Goal: Transaction & Acquisition: Subscribe to service/newsletter

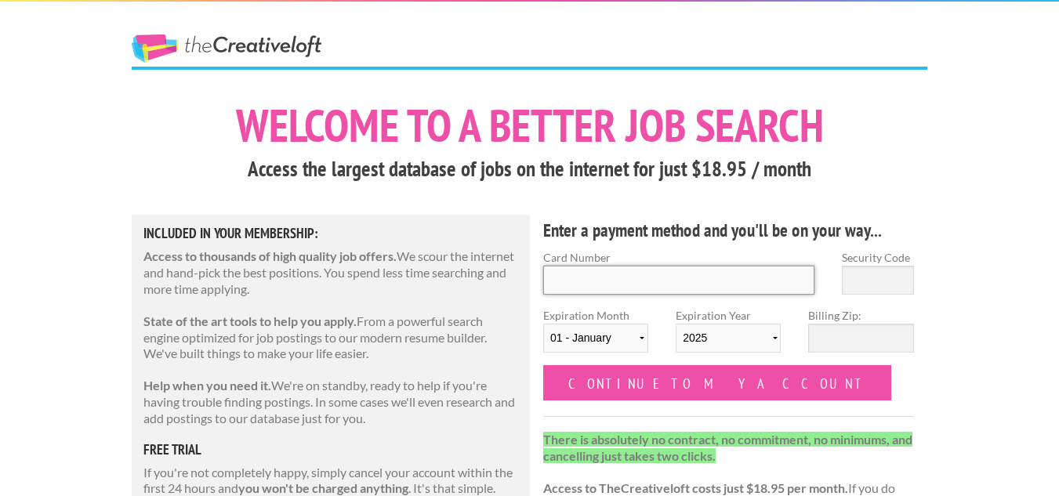
click at [605, 278] on input "Card Number" at bounding box center [678, 280] width 271 height 29
type input "[CREDIT_CARD_NUMBER]"
type input "159"
select select "02"
select select "2029"
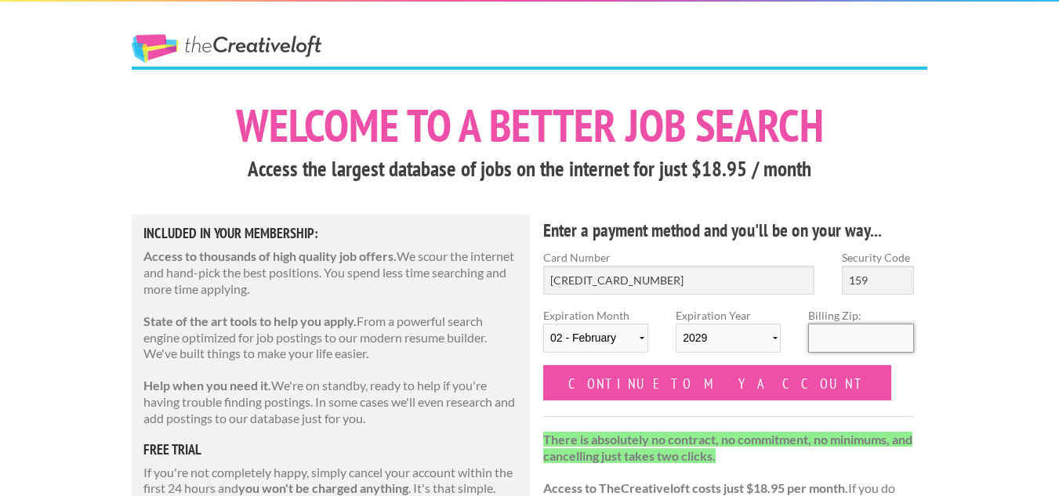
click at [811, 333] on input "Billing Zip:" at bounding box center [860, 338] width 105 height 29
